Goal: Browse casually

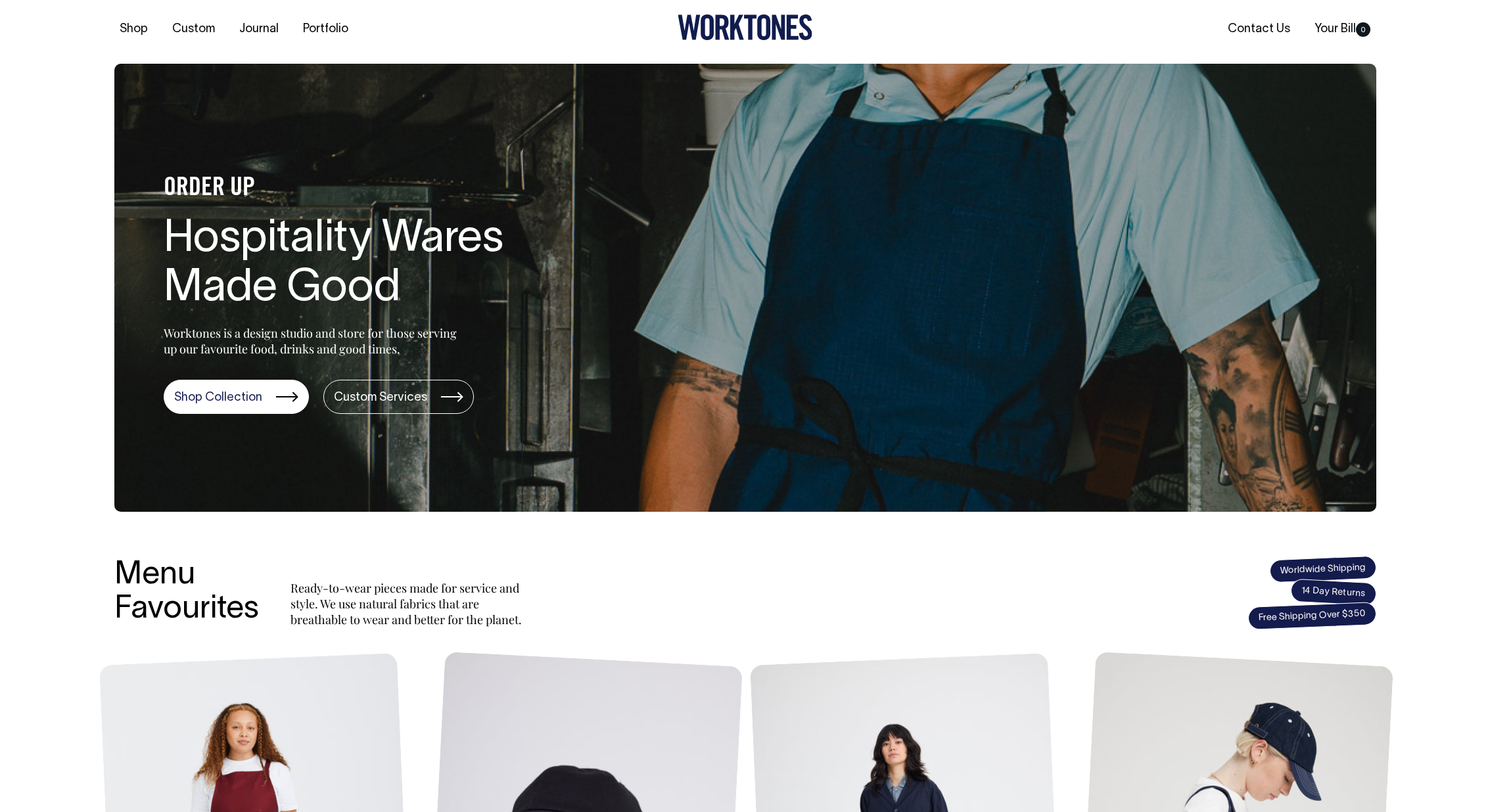
drag, startPoint x: 699, startPoint y: 501, endPoint x: 708, endPoint y: 516, distance: 17.5
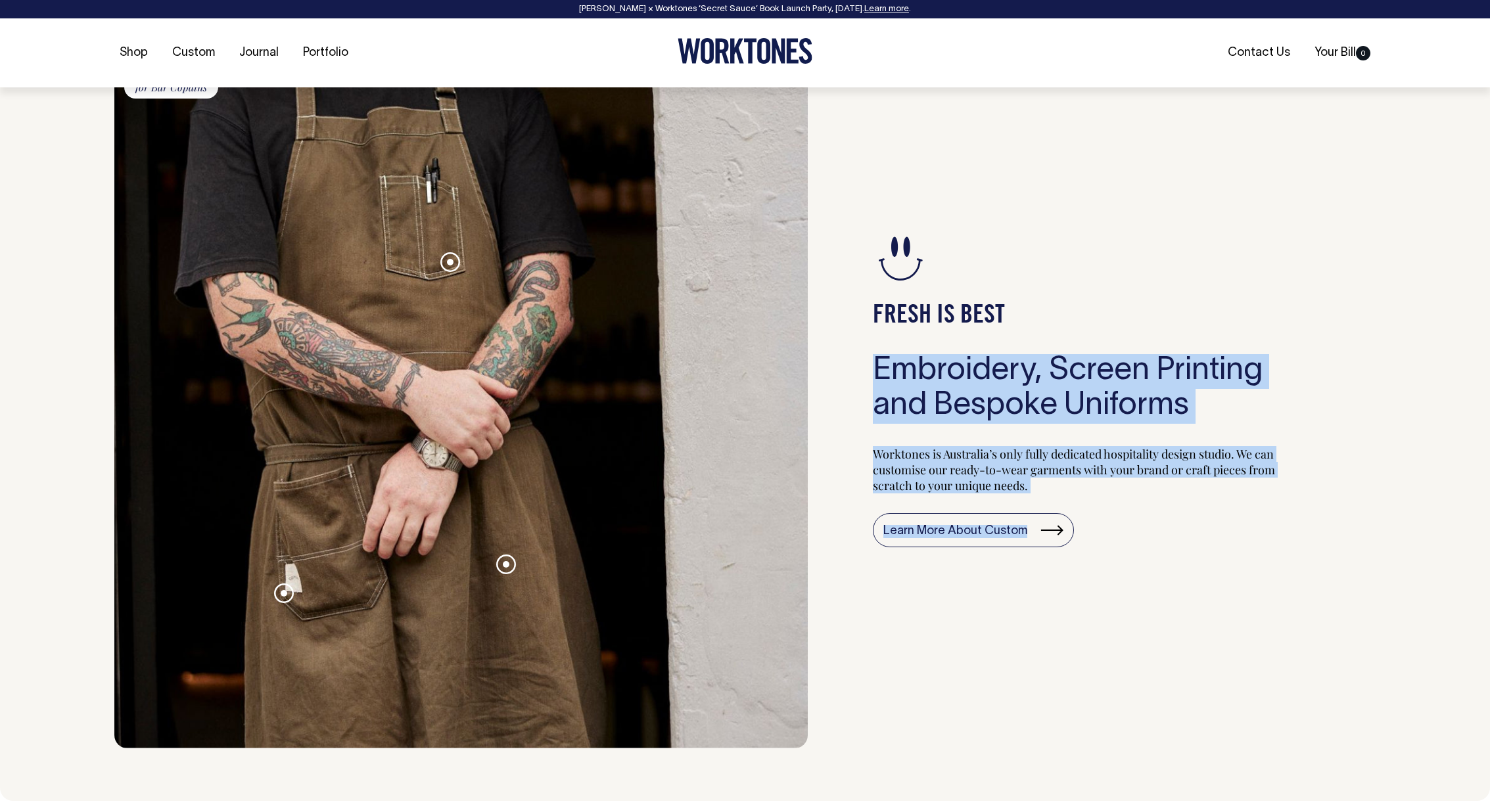
drag, startPoint x: 986, startPoint y: 292, endPoint x: 964, endPoint y: 186, distance: 108.3
click at [967, 257] on div "FRESH IS BEST Embroidery, Screen Printing and Bespoke Uniforms Worktones is Aus…" at bounding box center [1092, 389] width 568 height 720
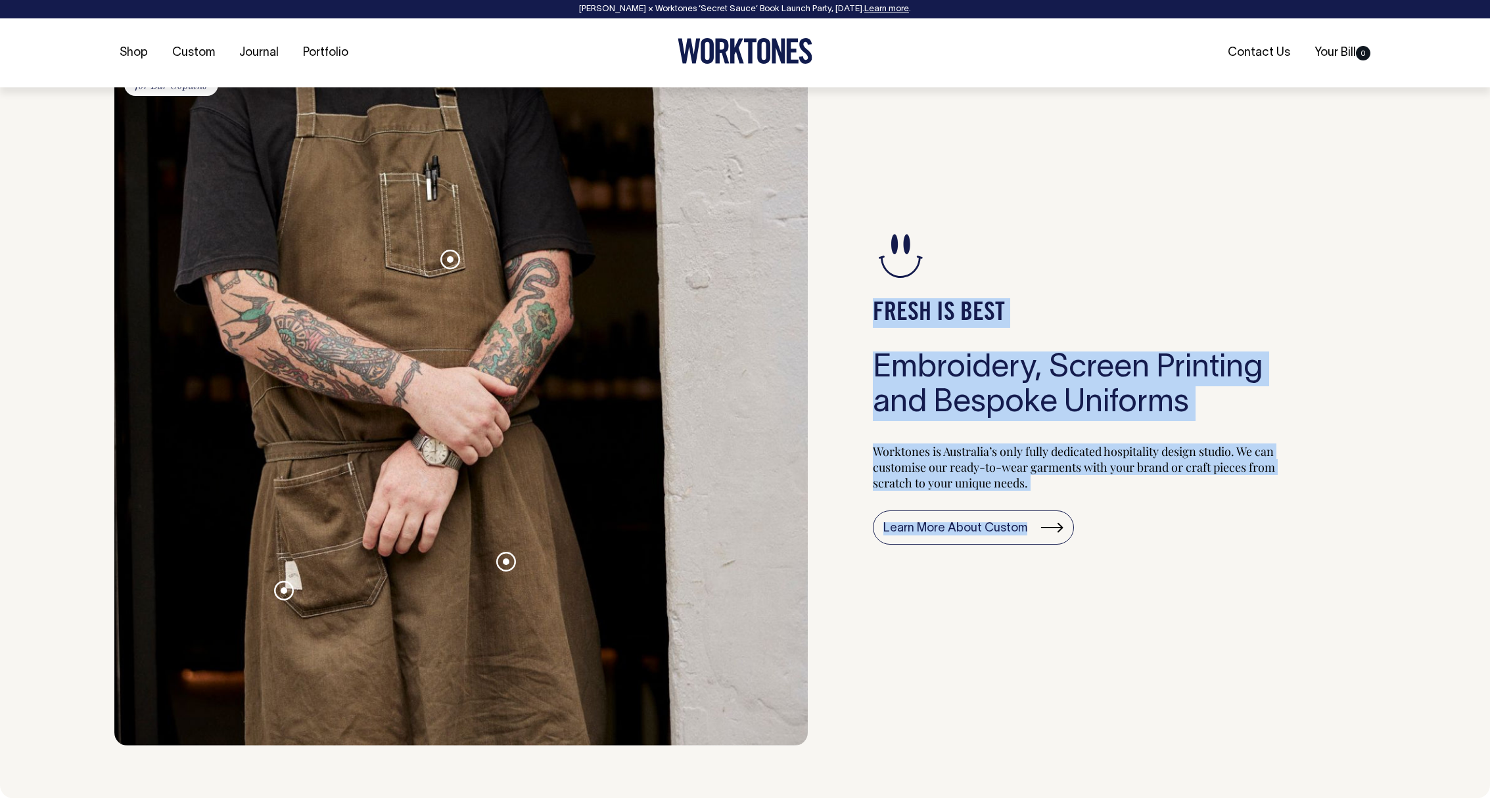
scroll to position [1311, 0]
drag, startPoint x: 1247, startPoint y: 516, endPoint x: 943, endPoint y: 273, distance: 389.2
click at [932, 302] on div "FRESH IS BEST Embroidery, Screen Printing and Bespoke Uniforms Worktones is Aus…" at bounding box center [1092, 385] width 568 height 720
drag, startPoint x: 1283, startPoint y: 618, endPoint x: 807, endPoint y: 200, distance: 633.5
click at [807, 200] on section "Bespoke Apron for Bar Copains Contrast stitch Heavy weight fabric Woven patch F…" at bounding box center [745, 385] width 1262 height 720
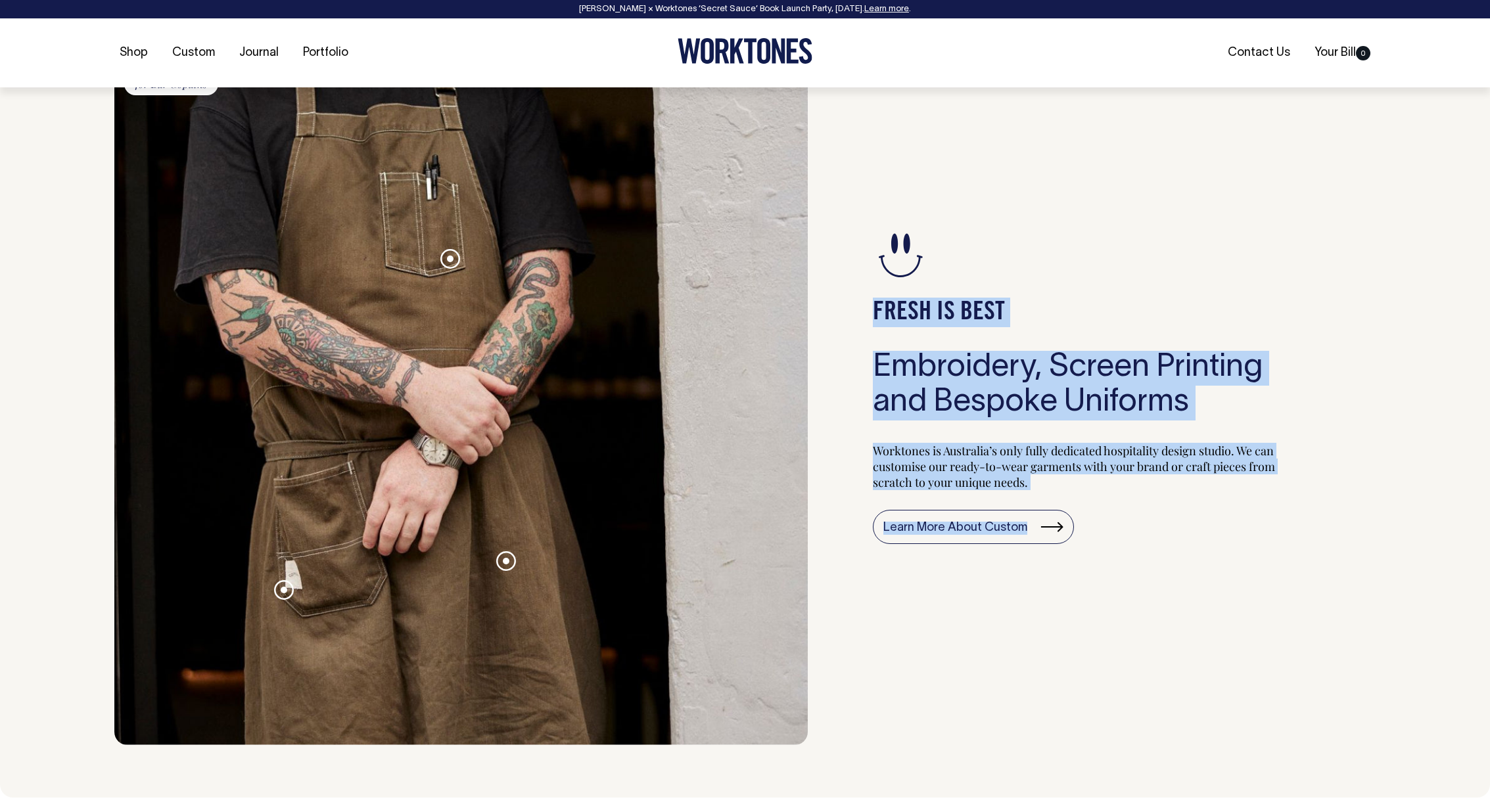
drag, startPoint x: 965, startPoint y: 408, endPoint x: 790, endPoint y: 191, distance: 278.8
click at [841, 277] on div "FRESH IS BEST Embroidery, Screen Printing and Bespoke Uniforms Worktones is Aus…" at bounding box center [1092, 385] width 568 height 720
drag, startPoint x: 894, startPoint y: 322, endPoint x: 723, endPoint y: 165, distance: 232.1
click at [760, 219] on section "Bespoke Apron for Bar Copains Contrast stitch Heavy weight fabric Woven patch F…" at bounding box center [745, 385] width 1262 height 720
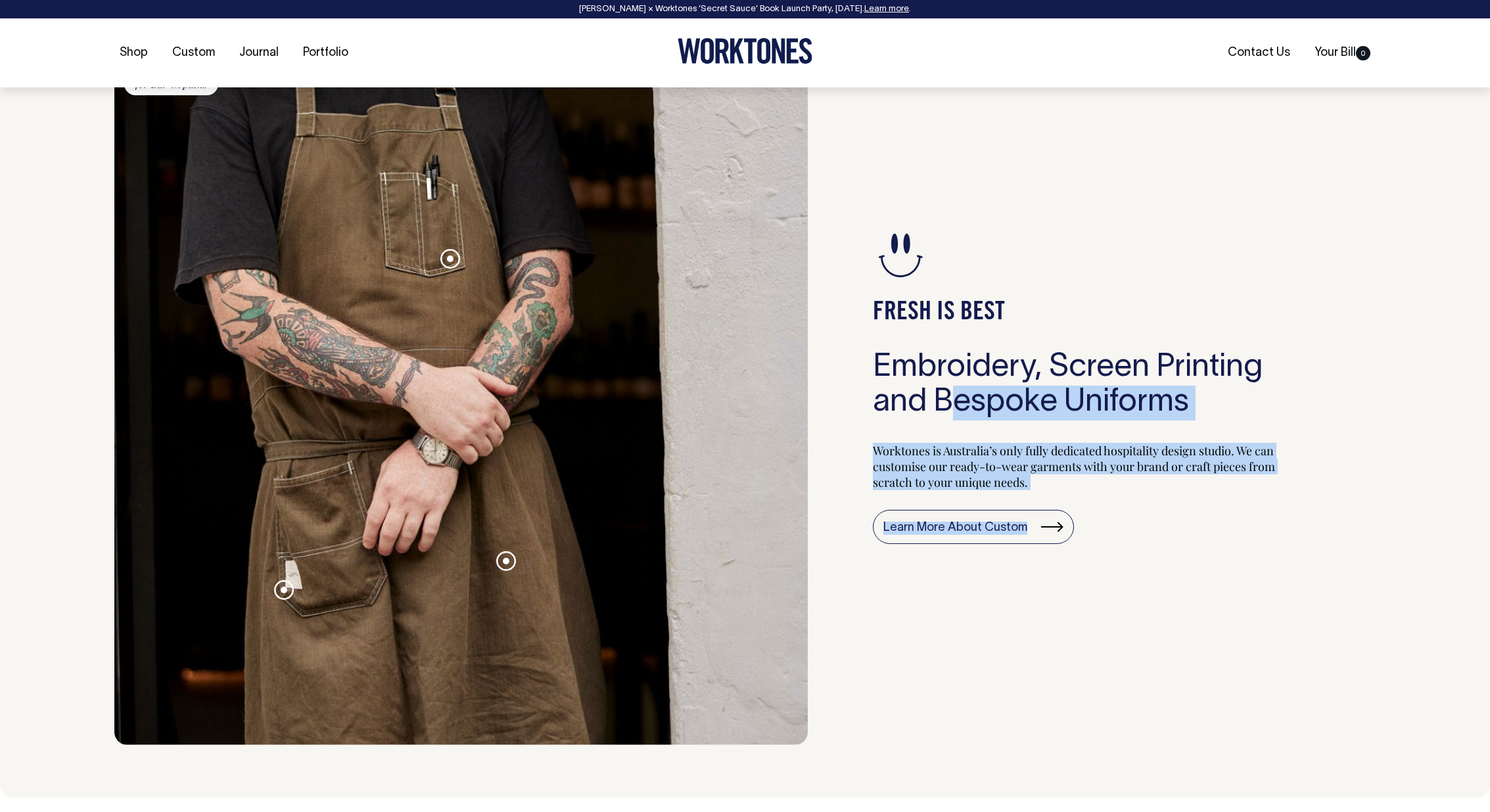
drag, startPoint x: 1178, startPoint y: 578, endPoint x: 909, endPoint y: 317, distance: 374.8
click at [946, 399] on div "FRESH IS BEST Embroidery, Screen Printing and Bespoke Uniforms Worktones is Aus…" at bounding box center [1092, 385] width 568 height 720
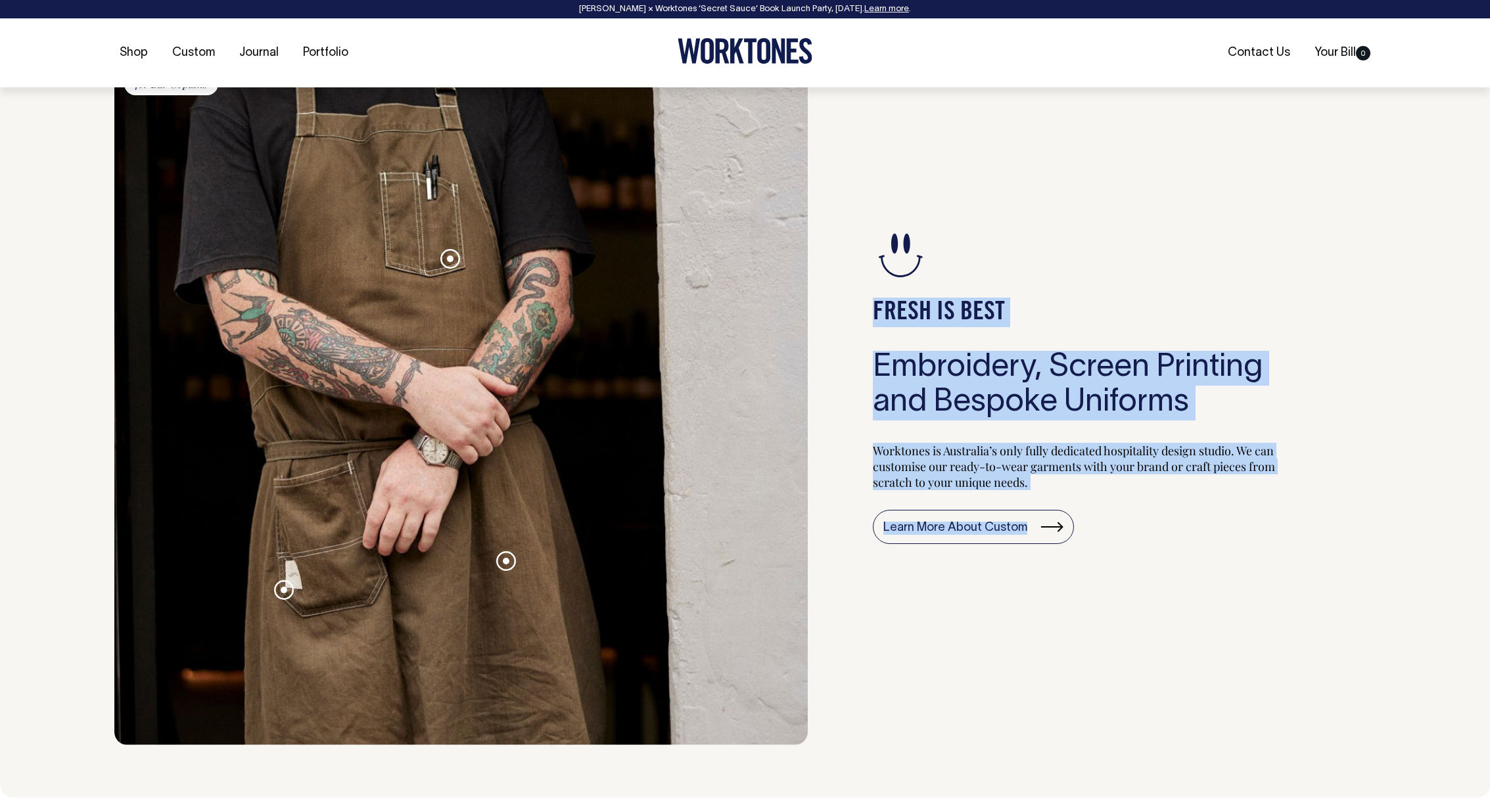
drag, startPoint x: 1098, startPoint y: 459, endPoint x: 882, endPoint y: 154, distance: 373.7
click at [921, 241] on div "FRESH IS BEST Embroidery, Screen Printing and Bespoke Uniforms Worktones is Aus…" at bounding box center [1092, 385] width 568 height 720
drag, startPoint x: 1016, startPoint y: 288, endPoint x: 797, endPoint y: 63, distance: 314.0
click at [935, 213] on div "Bespoke Apron for Bar Copains Contrast stitch Heavy weight fabric Woven patch F…" at bounding box center [745, 385] width 1302 height 720
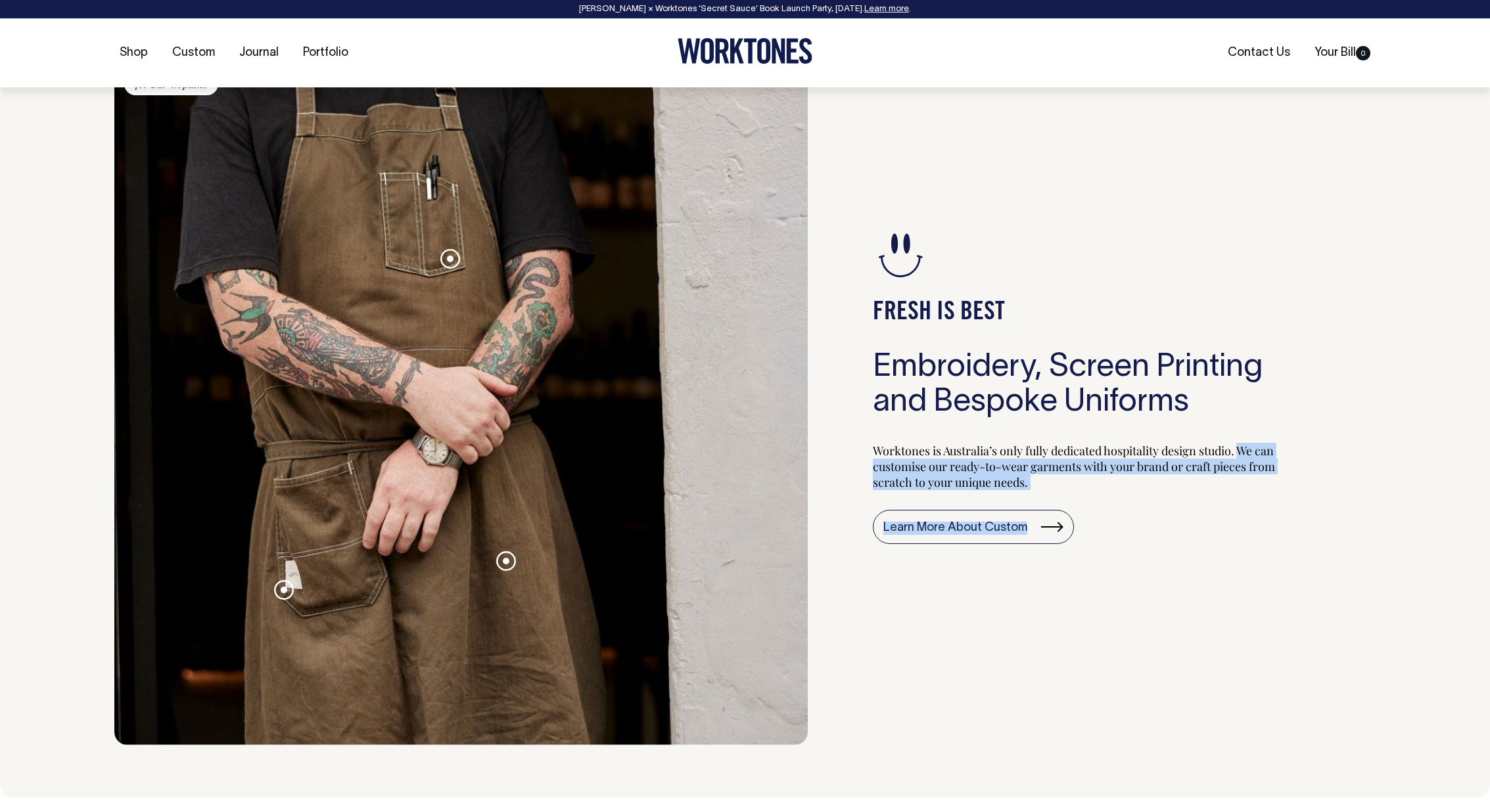
drag, startPoint x: 1335, startPoint y: 549, endPoint x: 892, endPoint y: 1, distance: 704.7
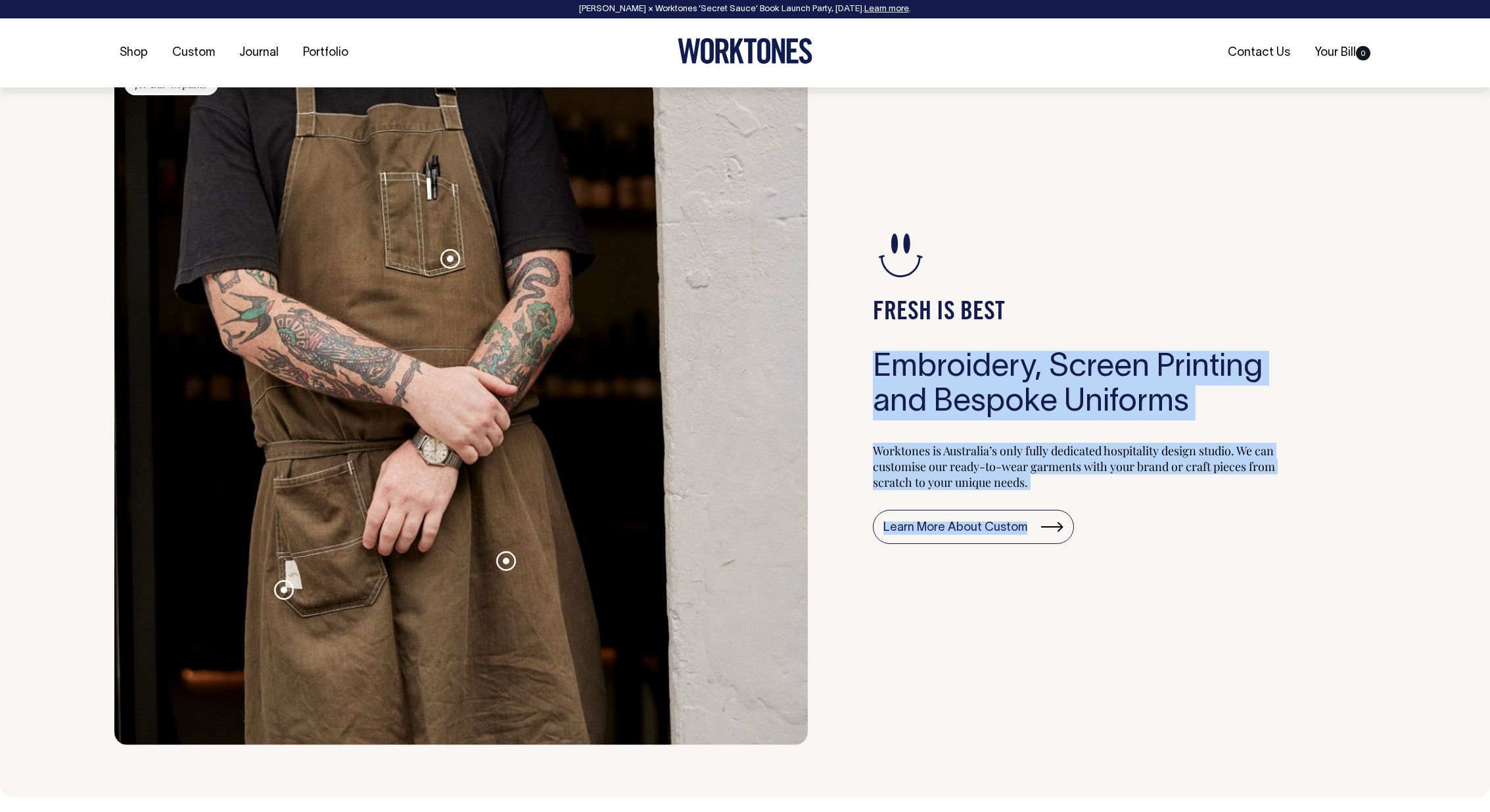
click at [1118, 302] on div "FRESH IS BEST Embroidery, Screen Printing and Bespoke Uniforms Worktones is Aus…" at bounding box center [1092, 385] width 568 height 720
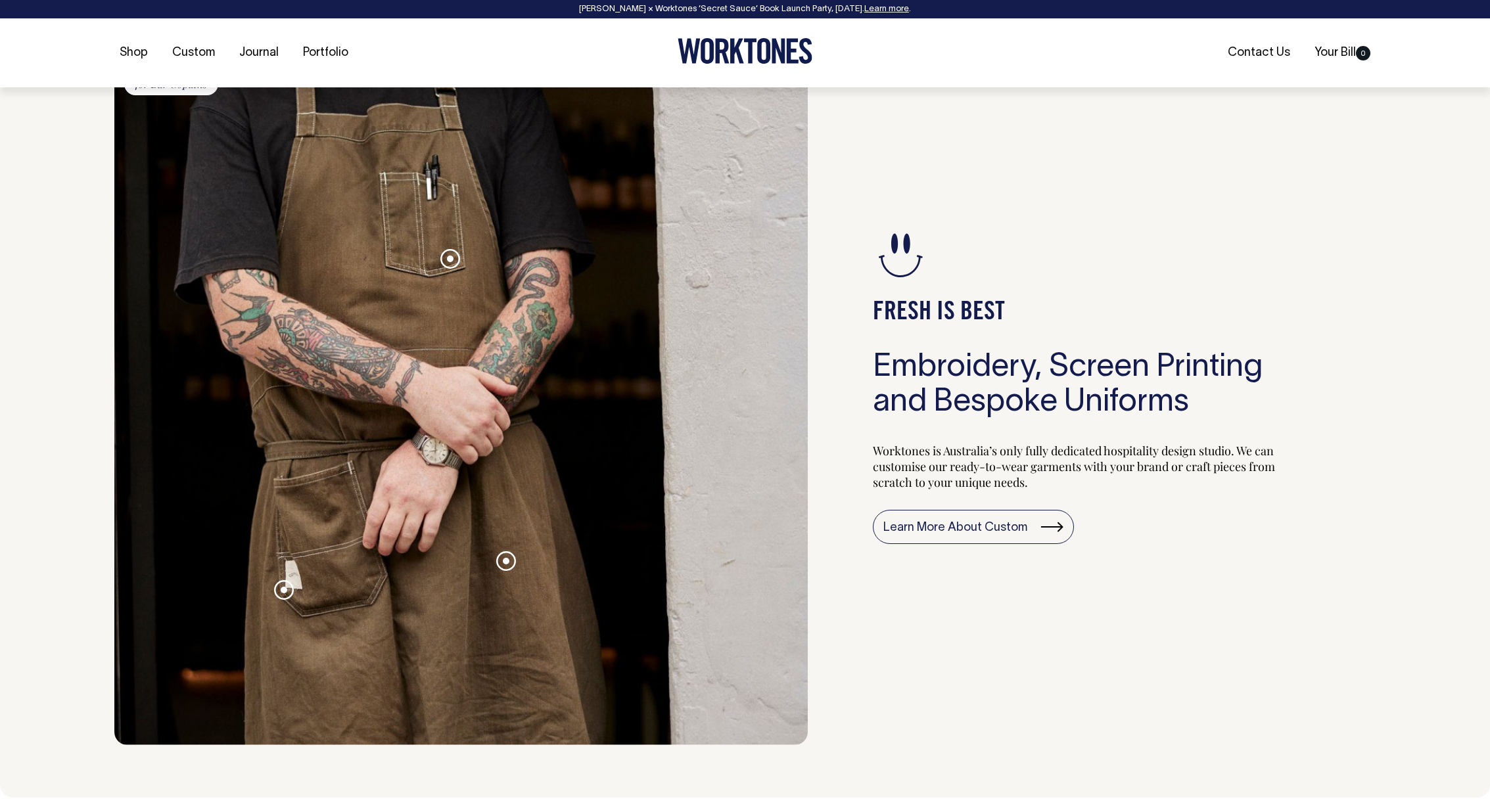
click at [1175, 269] on div "FRESH IS BEST Embroidery, Screen Printing and Bespoke Uniforms Worktones is Aus…" at bounding box center [1092, 385] width 568 height 720
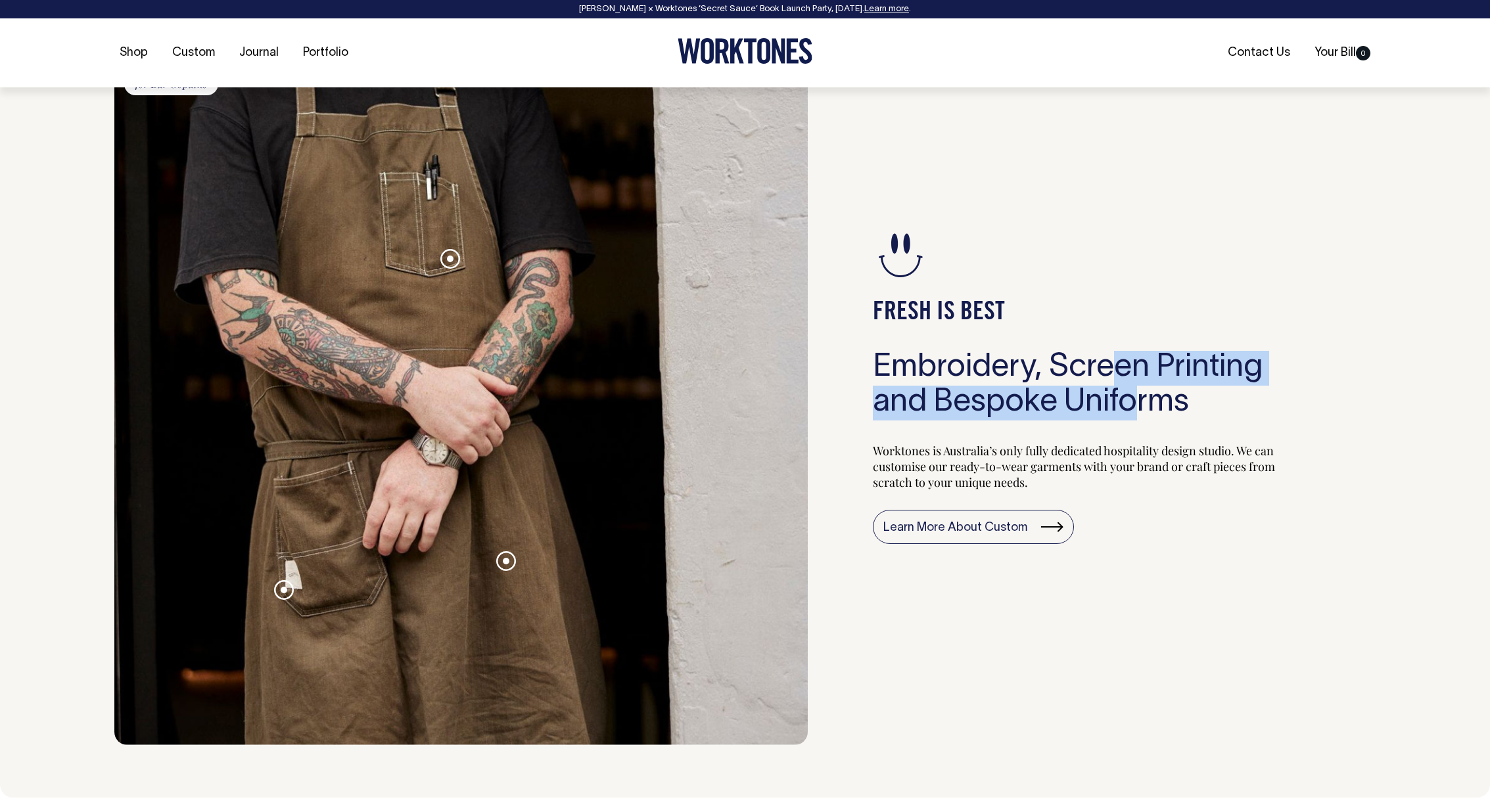
click at [1083, 352] on h3 "Embroidery, Screen Printing and Bespoke Uniforms" at bounding box center [1093, 386] width 440 height 70
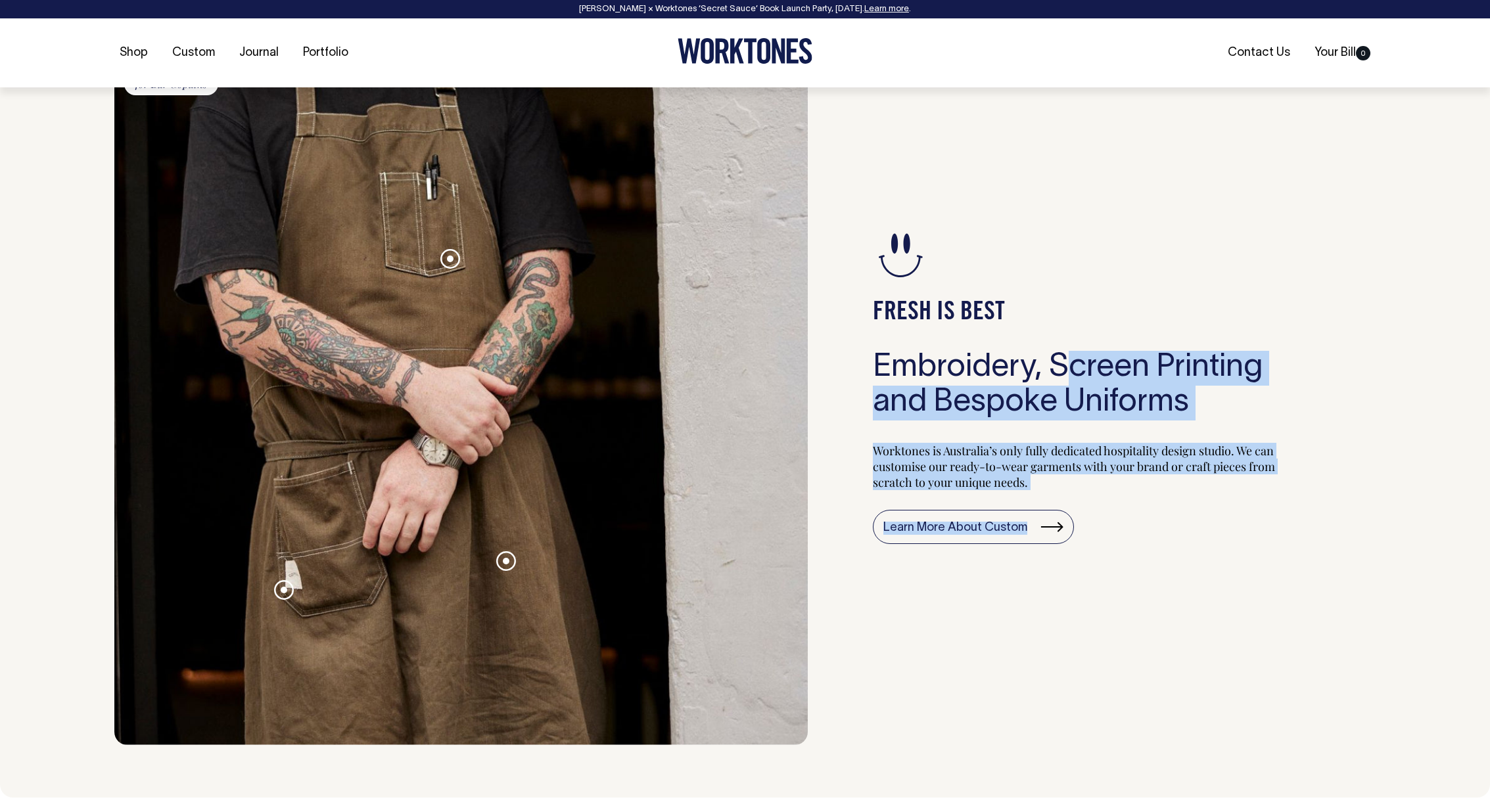
click at [1075, 376] on div "FRESH IS BEST Embroidery, Screen Printing and Bespoke Uniforms Worktones is Aus…" at bounding box center [1092, 385] width 568 height 720
